Goal: Task Accomplishment & Management: Manage account settings

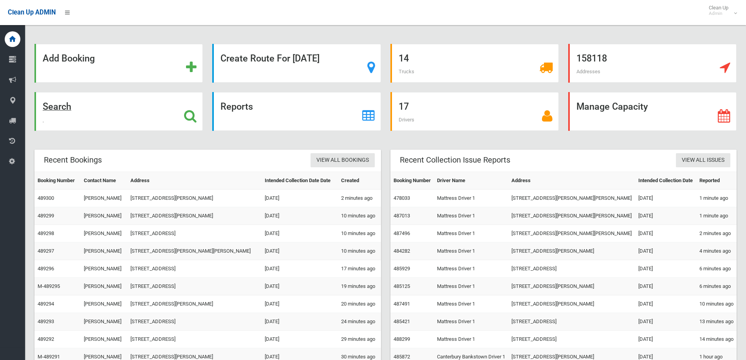
click at [126, 115] on div "Search" at bounding box center [118, 111] width 168 height 39
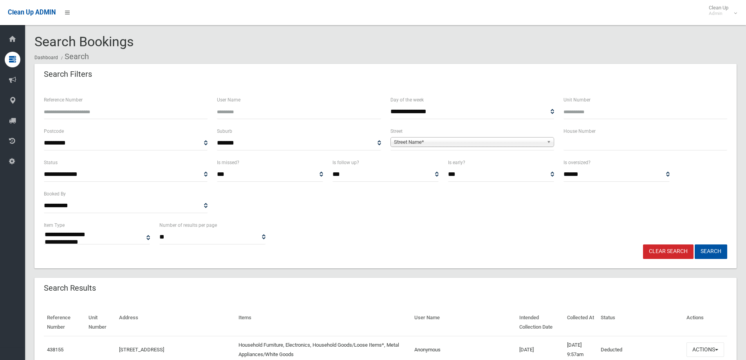
select select
click at [572, 142] on input "text" at bounding box center [645, 143] width 164 height 14
type input "**"
click at [541, 141] on span "Street Name*" at bounding box center [469, 141] width 150 height 9
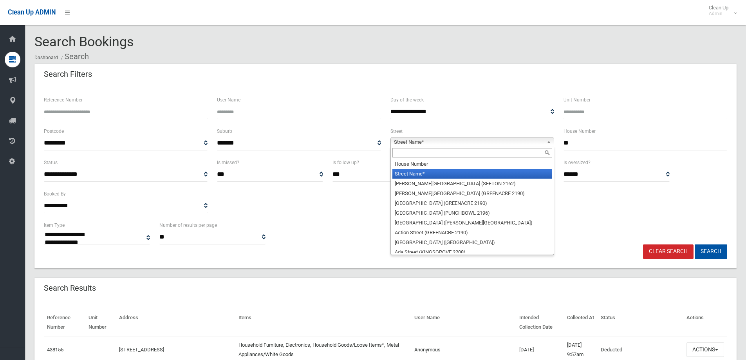
click at [539, 149] on input "text" at bounding box center [472, 152] width 160 height 9
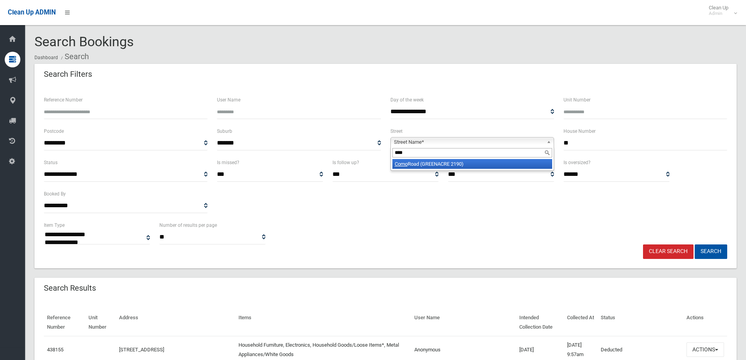
type input "****"
click at [527, 170] on div "**** Como Road (GREENACRE 2190)" at bounding box center [472, 158] width 164 height 24
click at [523, 168] on li "Como Road (GREENACRE 2190)" at bounding box center [472, 164] width 160 height 10
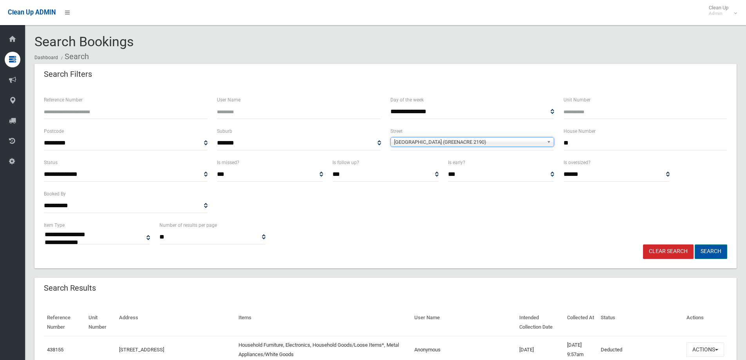
click at [704, 251] on button "Search" at bounding box center [711, 251] width 32 height 14
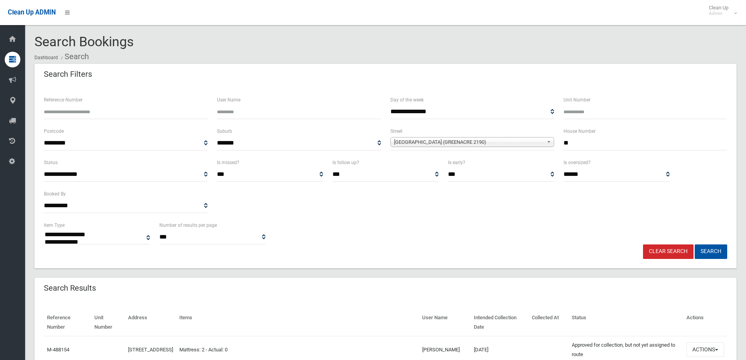
select select
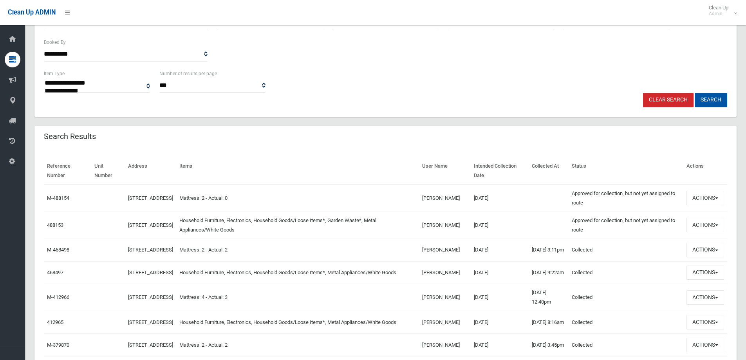
scroll to position [157, 0]
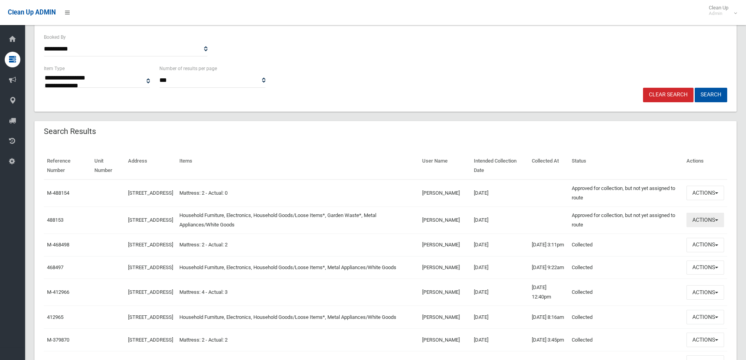
click at [696, 223] on button "Actions" at bounding box center [705, 220] width 38 height 14
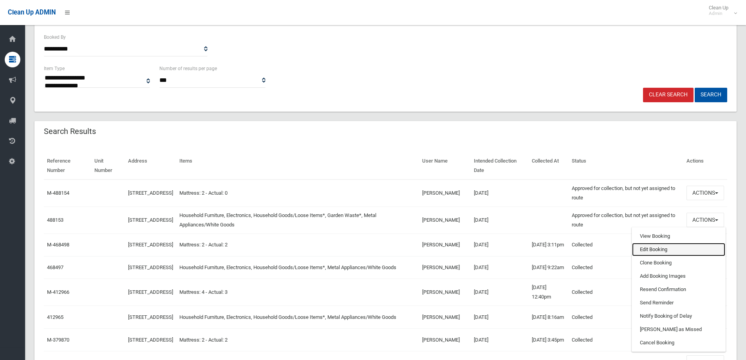
click at [687, 249] on link "Edit Booking" at bounding box center [678, 249] width 93 height 13
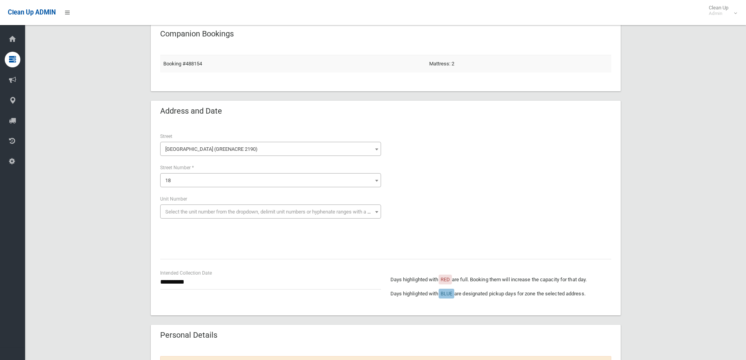
scroll to position [78, 0]
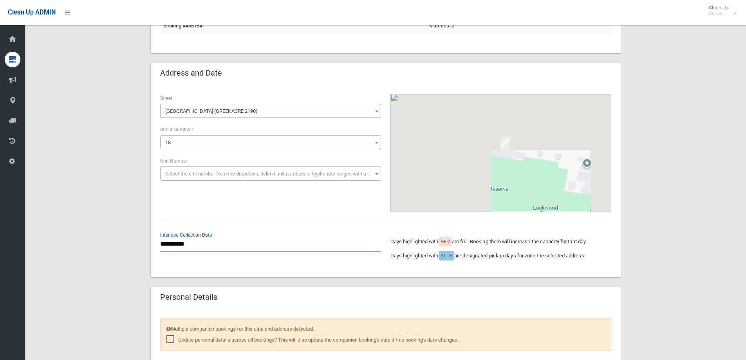
click at [216, 237] on input "**********" at bounding box center [270, 244] width 221 height 14
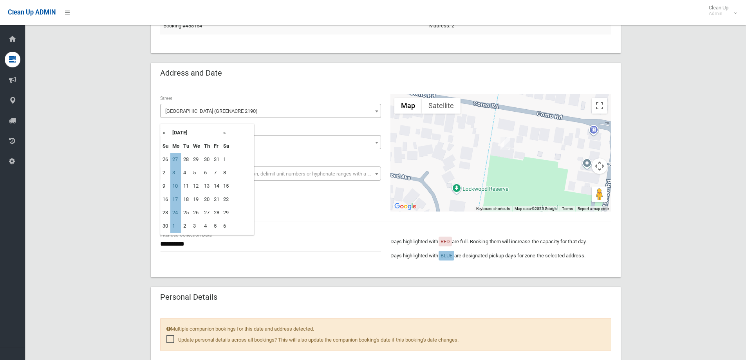
click at [161, 132] on th "«" at bounding box center [166, 132] width 10 height 13
click at [169, 213] on td "26" at bounding box center [166, 212] width 10 height 13
click at [173, 213] on td "27" at bounding box center [175, 212] width 11 height 13
type input "**********"
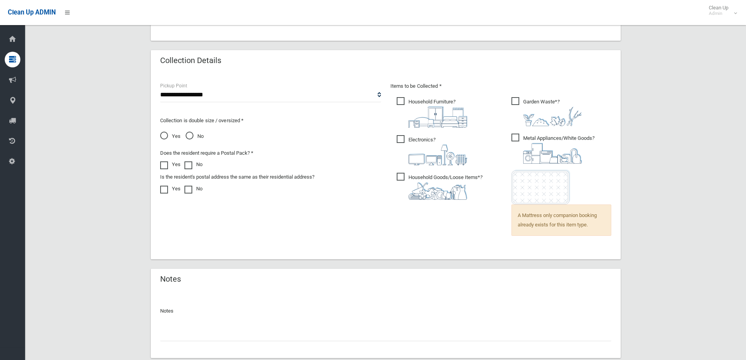
scroll to position [541, 0]
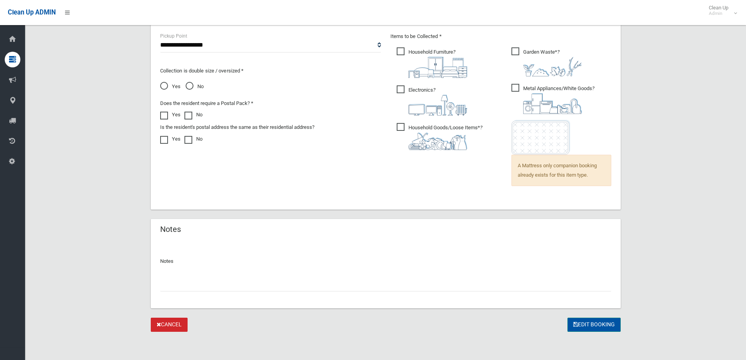
click at [599, 325] on button "Edit Booking" at bounding box center [593, 324] width 53 height 14
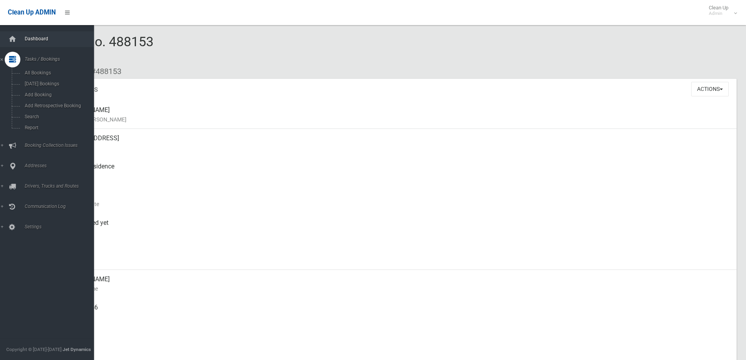
click at [22, 45] on link "Dashboard" at bounding box center [50, 39] width 100 height 16
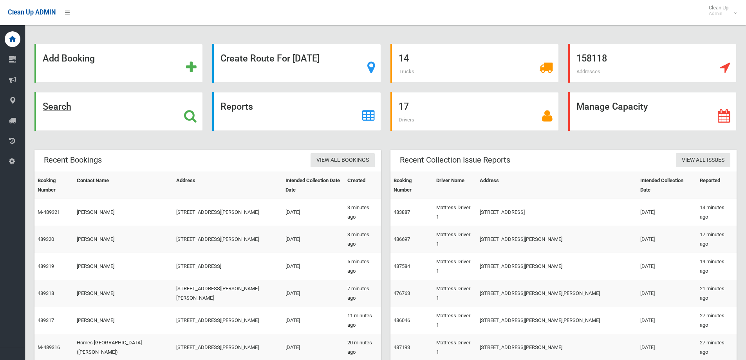
click at [154, 102] on div "Search" at bounding box center [118, 111] width 168 height 39
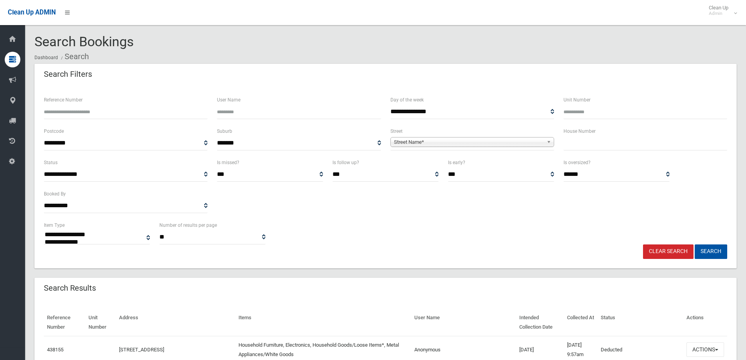
select select
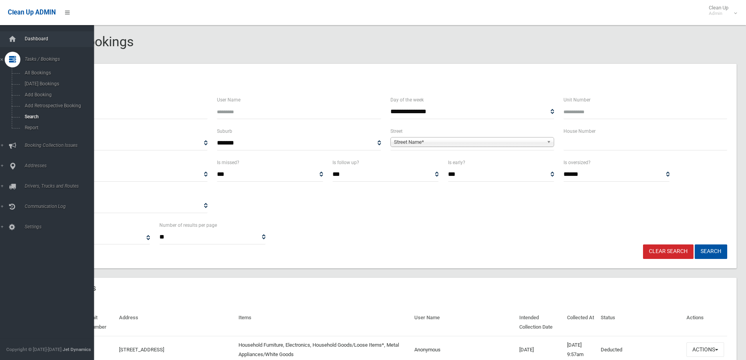
click at [37, 42] on link "Dashboard" at bounding box center [50, 39] width 100 height 16
